Goal: Check status

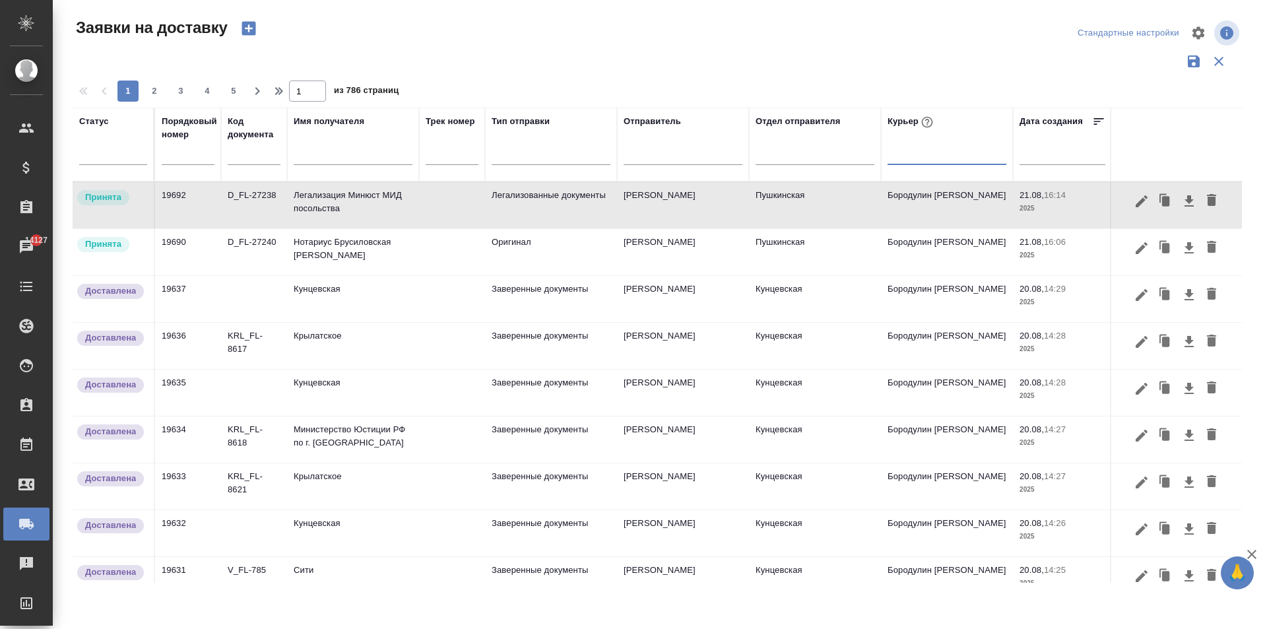
click at [917, 156] on div at bounding box center [947, 151] width 119 height 19
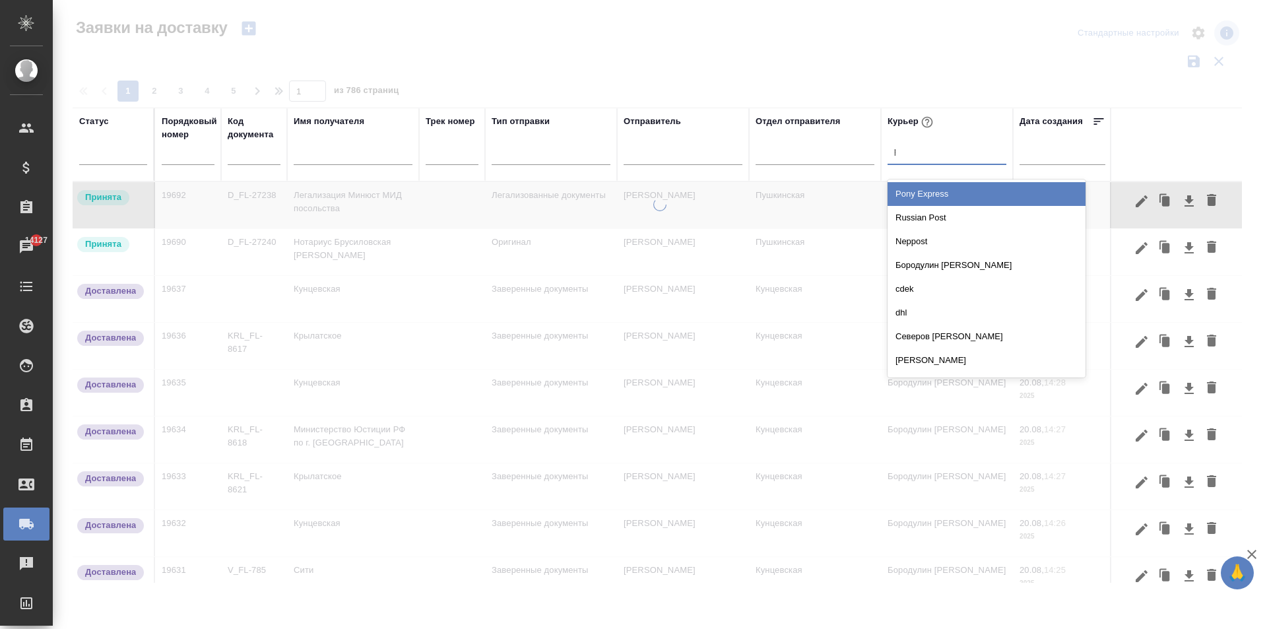
type input "риа"
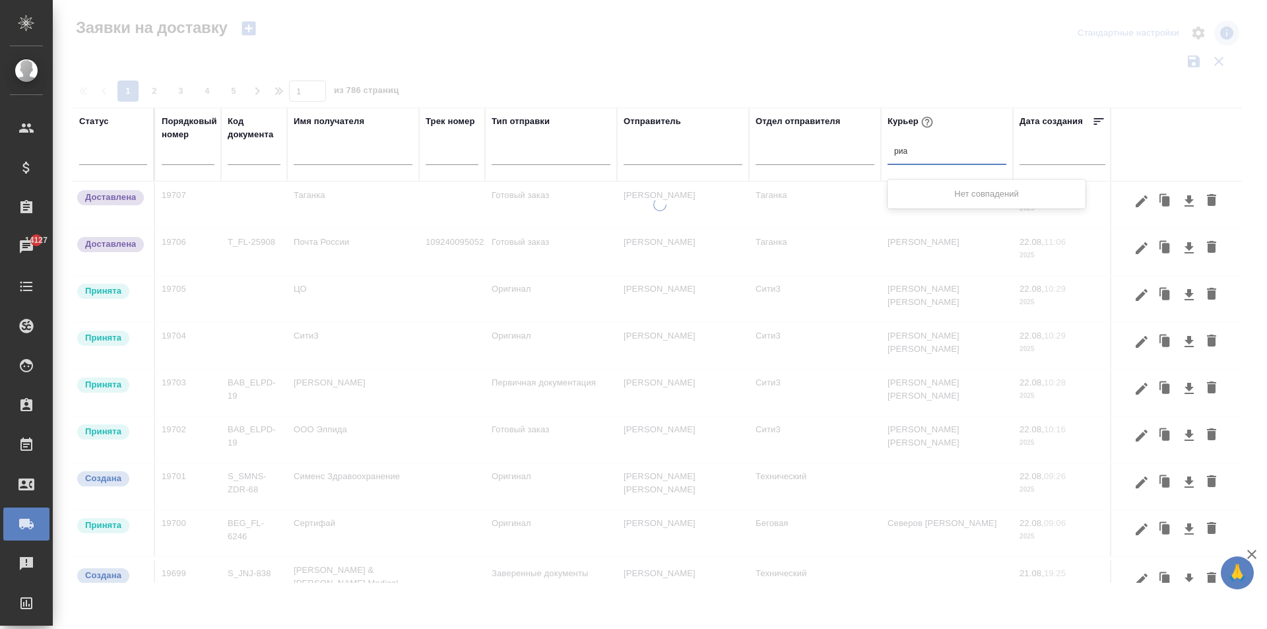
click at [917, 156] on div "риа риа" at bounding box center [947, 151] width 119 height 19
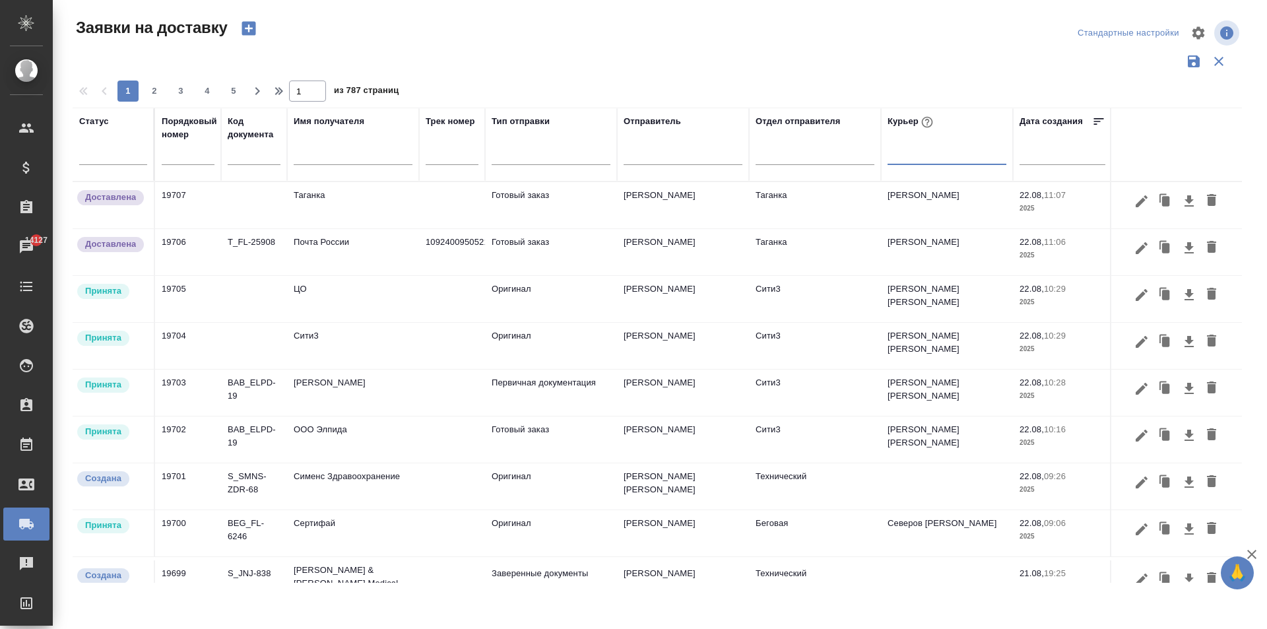
click at [915, 149] on div at bounding box center [947, 151] width 119 height 19
type input "арина"
click at [960, 209] on div "[PERSON_NAME]" at bounding box center [987, 218] width 198 height 24
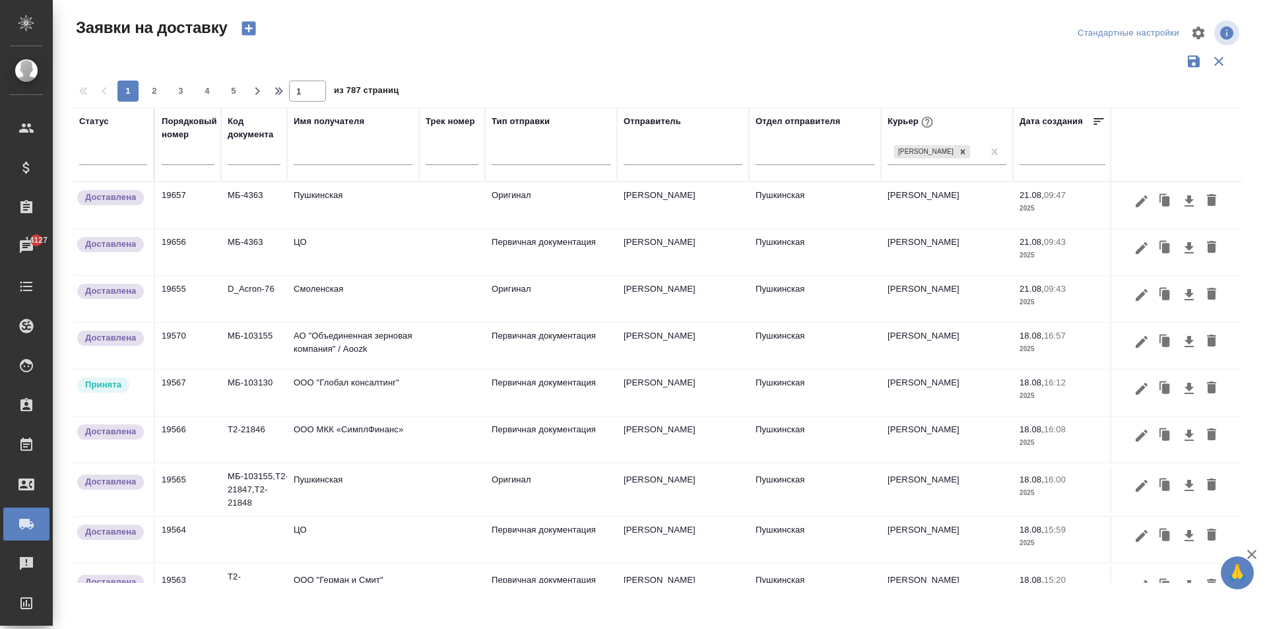
click at [809, 193] on td "Пушкинская" at bounding box center [815, 205] width 132 height 46
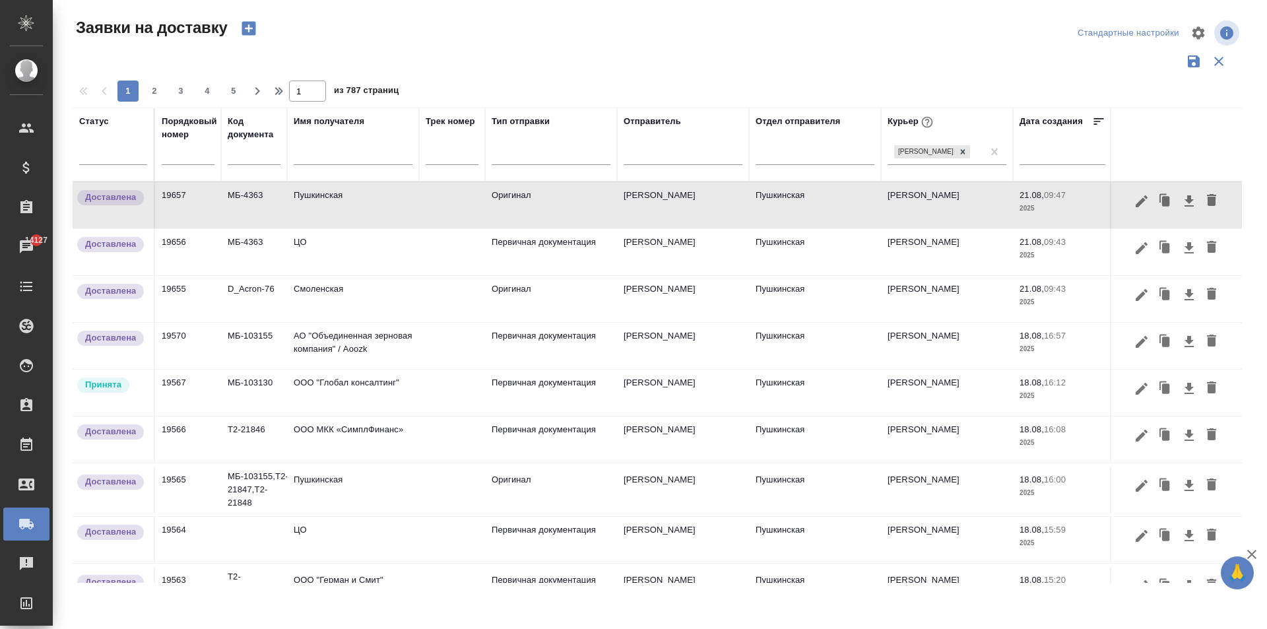
click at [358, 228] on td "ООО "Глобал консалтинг"" at bounding box center [353, 205] width 132 height 46
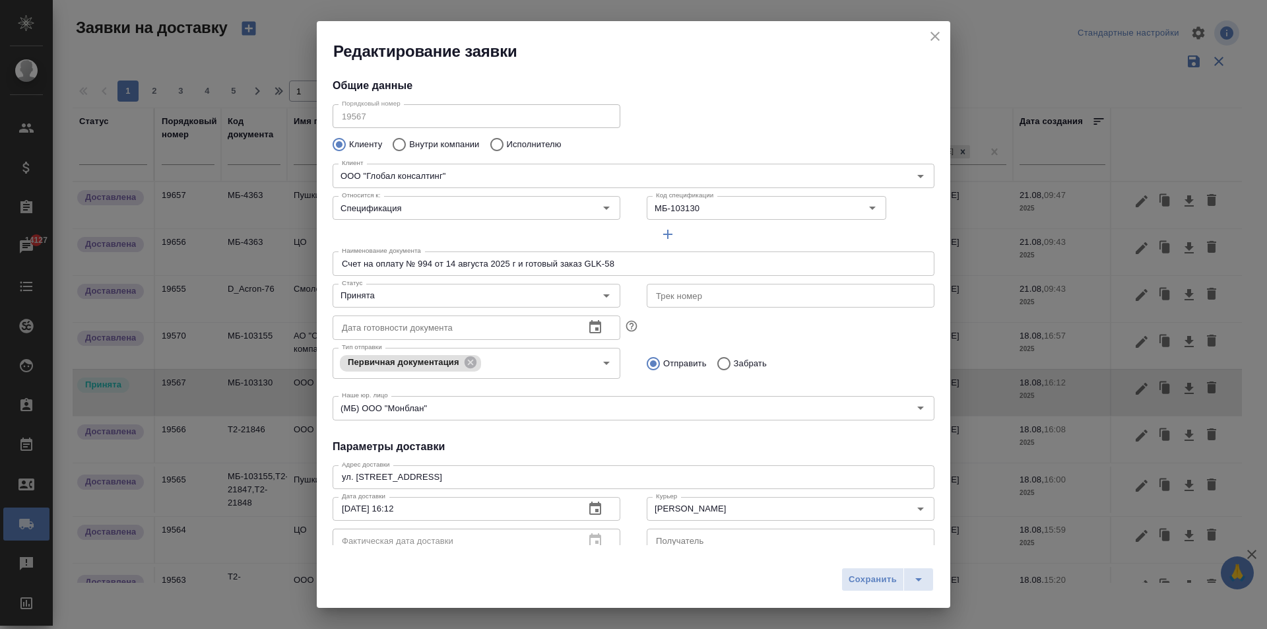
type input "Давыдов [PERSON_NAME]"
type input "Пушкинская"
type input "[PERSON_NAME]"
click at [430, 304] on div "Принята Статус" at bounding box center [477, 296] width 288 height 24
click at [378, 298] on input "Принята" at bounding box center [455, 296] width 236 height 16
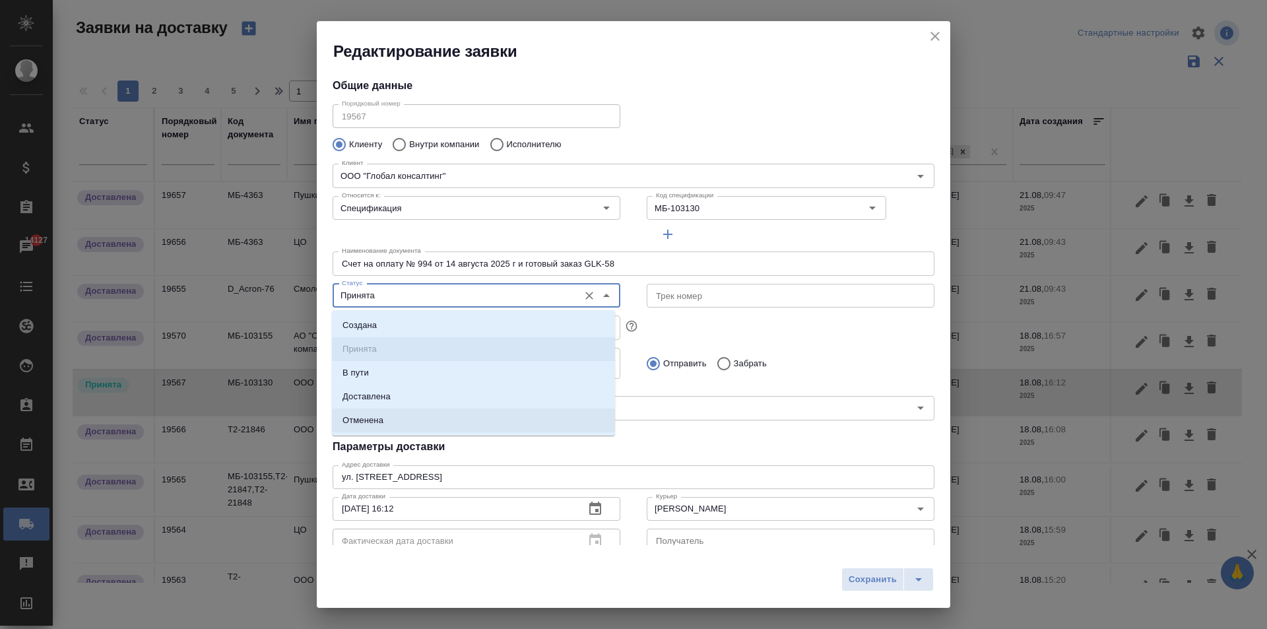
click at [376, 428] on li "Отменена" at bounding box center [473, 421] width 283 height 24
type input "Отменена"
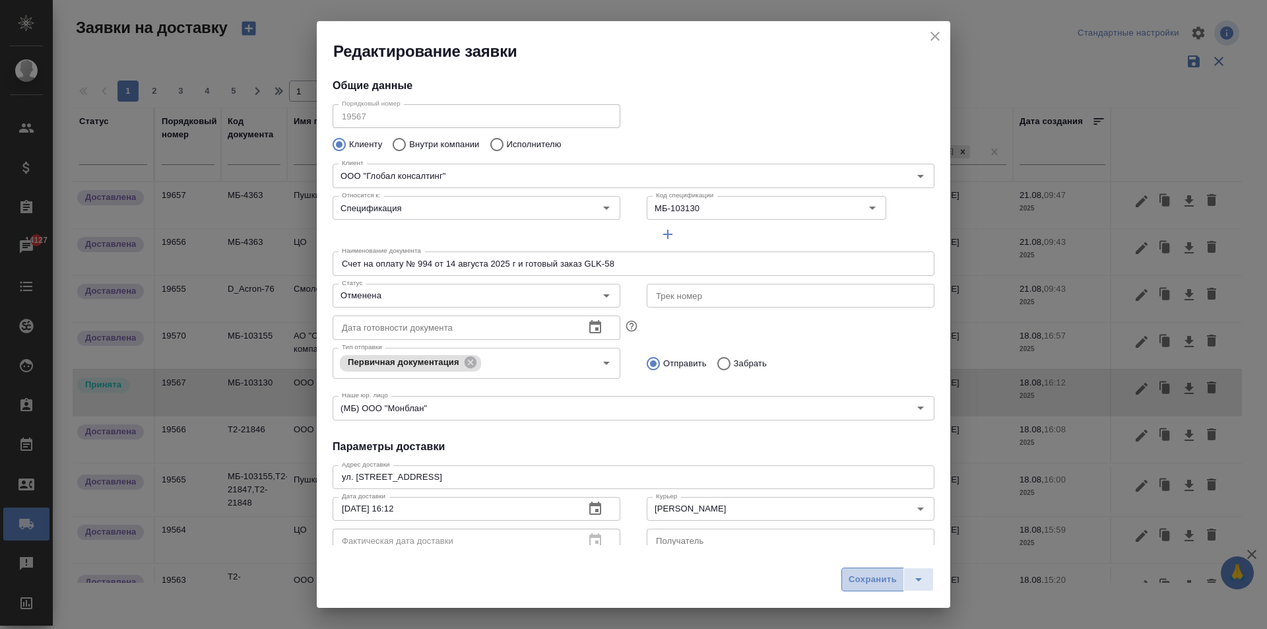
click at [871, 583] on span "Сохранить" at bounding box center [873, 579] width 48 height 15
